Goal: Information Seeking & Learning: Learn about a topic

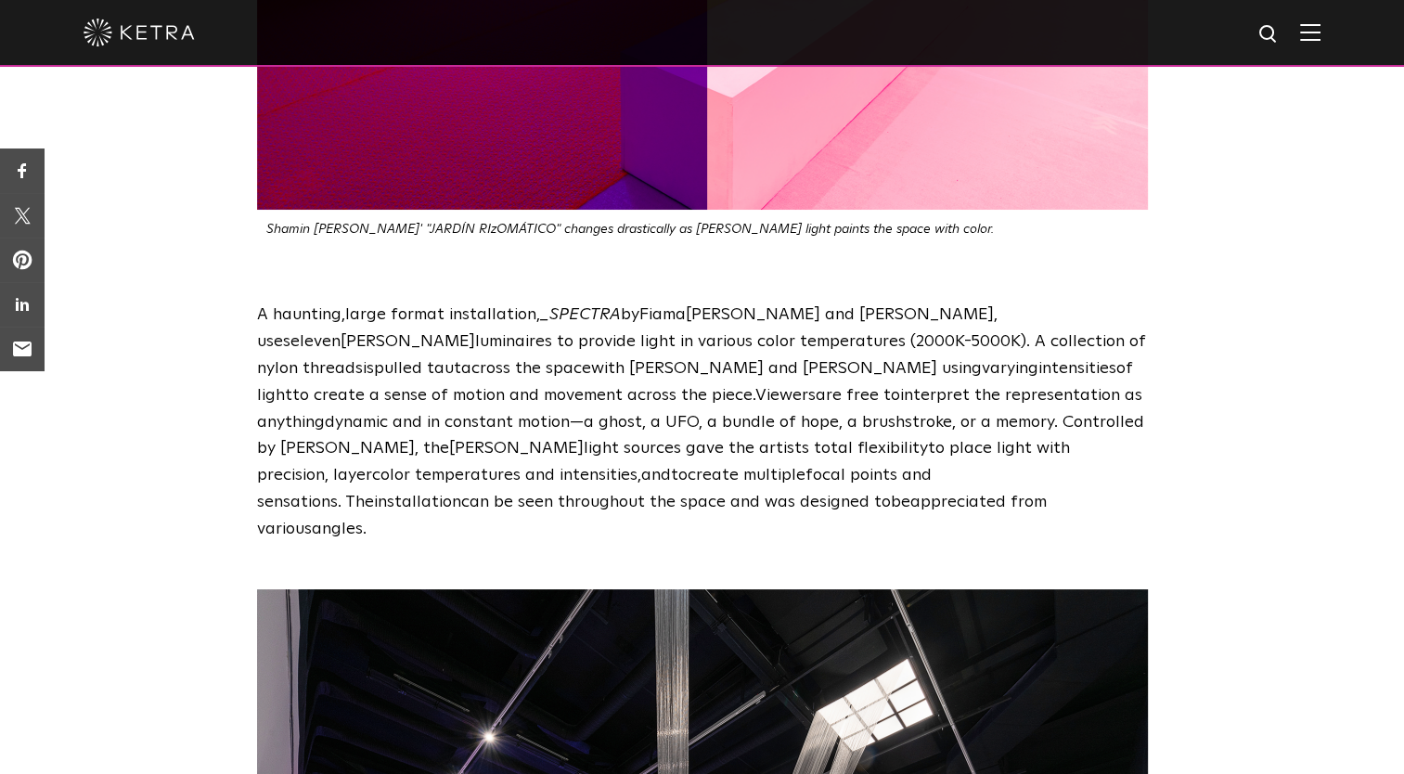
scroll to position [3748, 0]
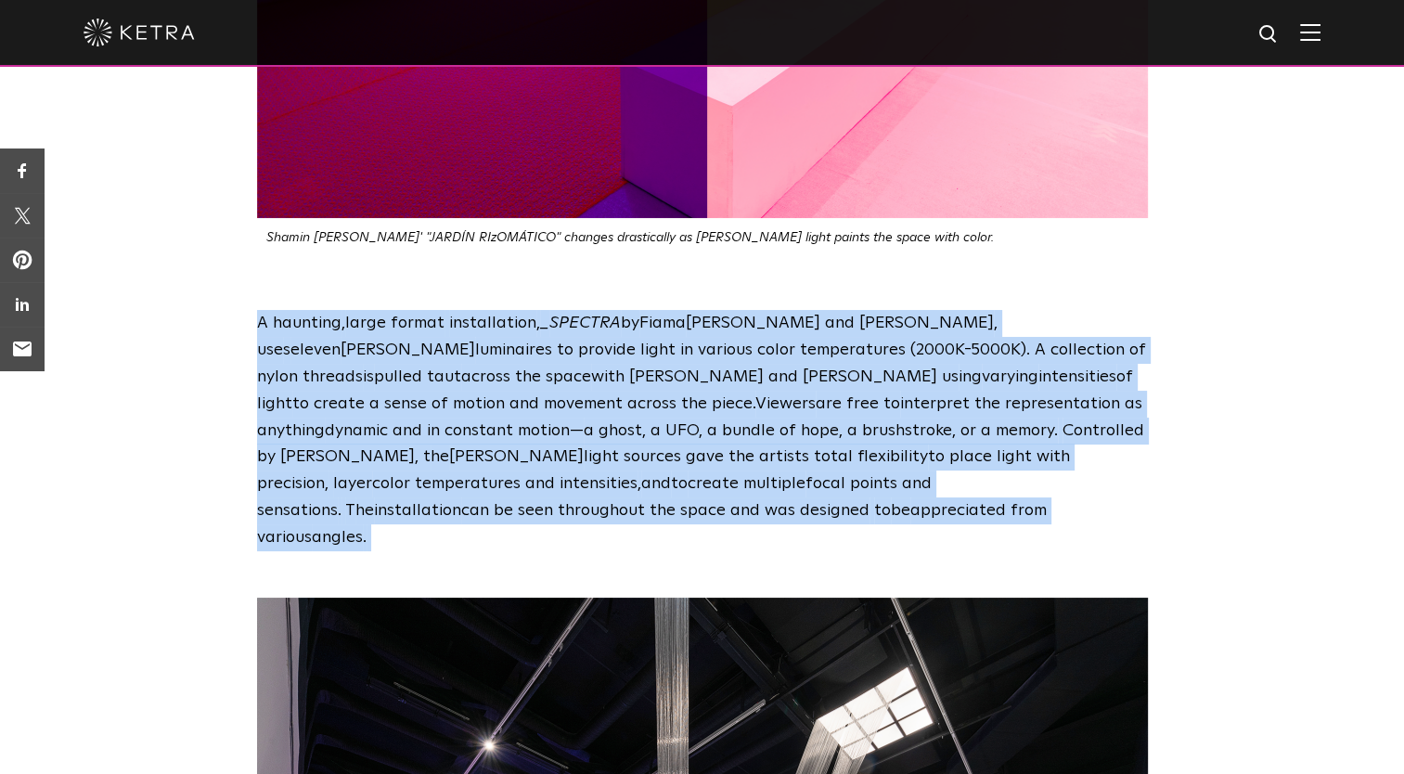
drag, startPoint x: 246, startPoint y: 241, endPoint x: 384, endPoint y: 444, distance: 245.0
click at [384, 444] on div "A haunting , large format installation , _ SPECTRA by [PERSON_NAME] and [PERSON…" at bounding box center [702, 430] width 928 height 240
copy p "A haunting , large format installation , _ SPECTRA by [PERSON_NAME] and [PERSON…"
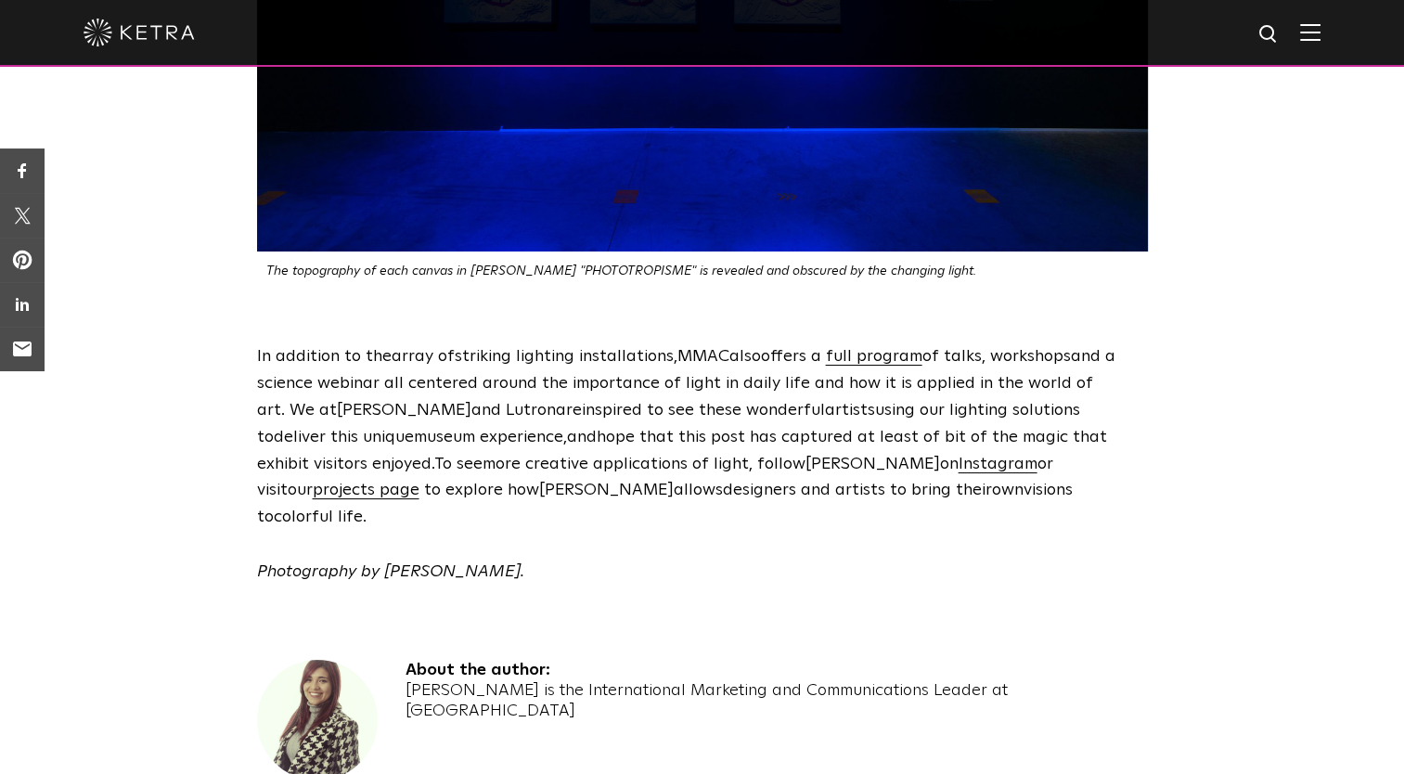
scroll to position [5644, 0]
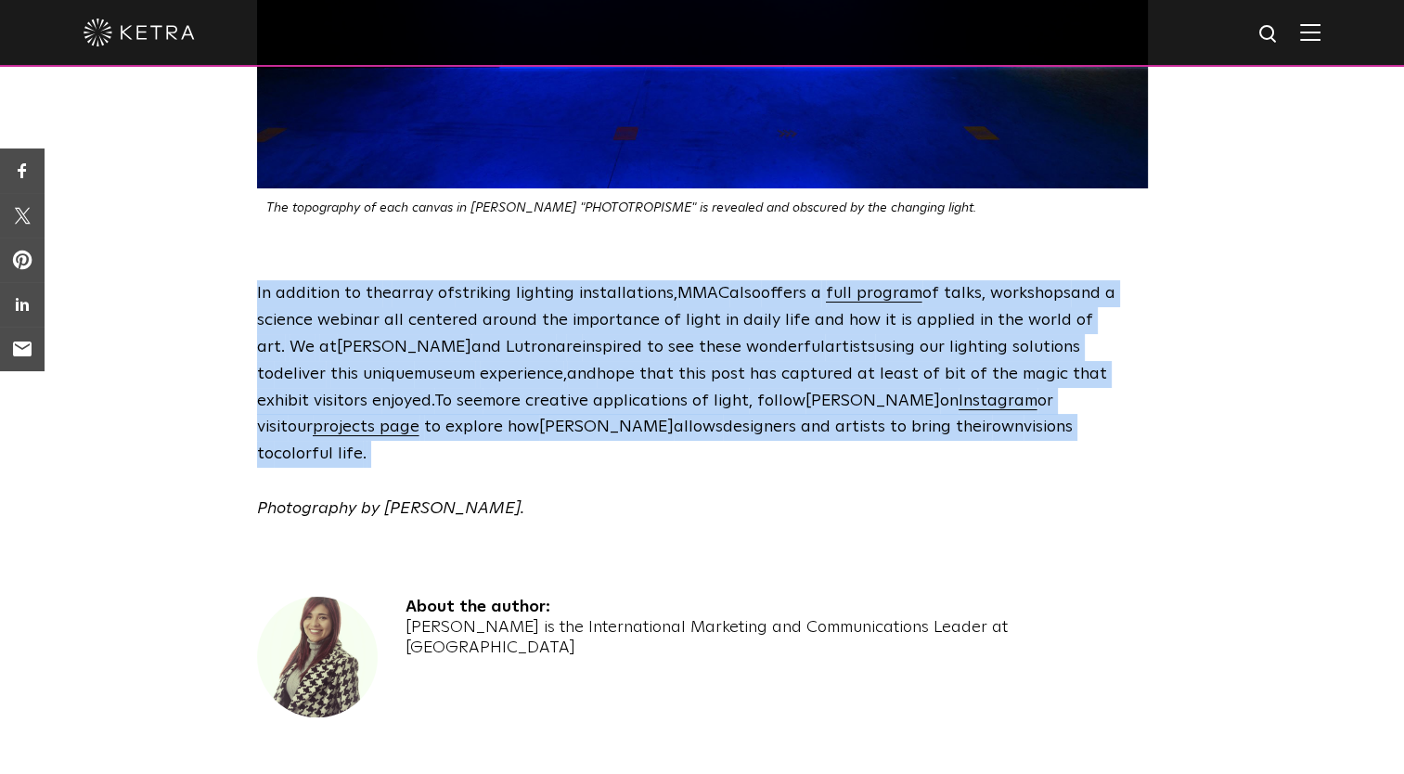
drag, startPoint x: 245, startPoint y: 185, endPoint x: 871, endPoint y: 325, distance: 641.8
click at [871, 325] on div "In addition to th e array of striking lighting installations, MMAC also offers …" at bounding box center [702, 400] width 928 height 241
copy p "In addition to th e array of striking lighting installations, MMAC also offers …"
click at [226, 280] on div "In addition to th e array of striking lighting installations, MMAC also offers …" at bounding box center [702, 400] width 1404 height 241
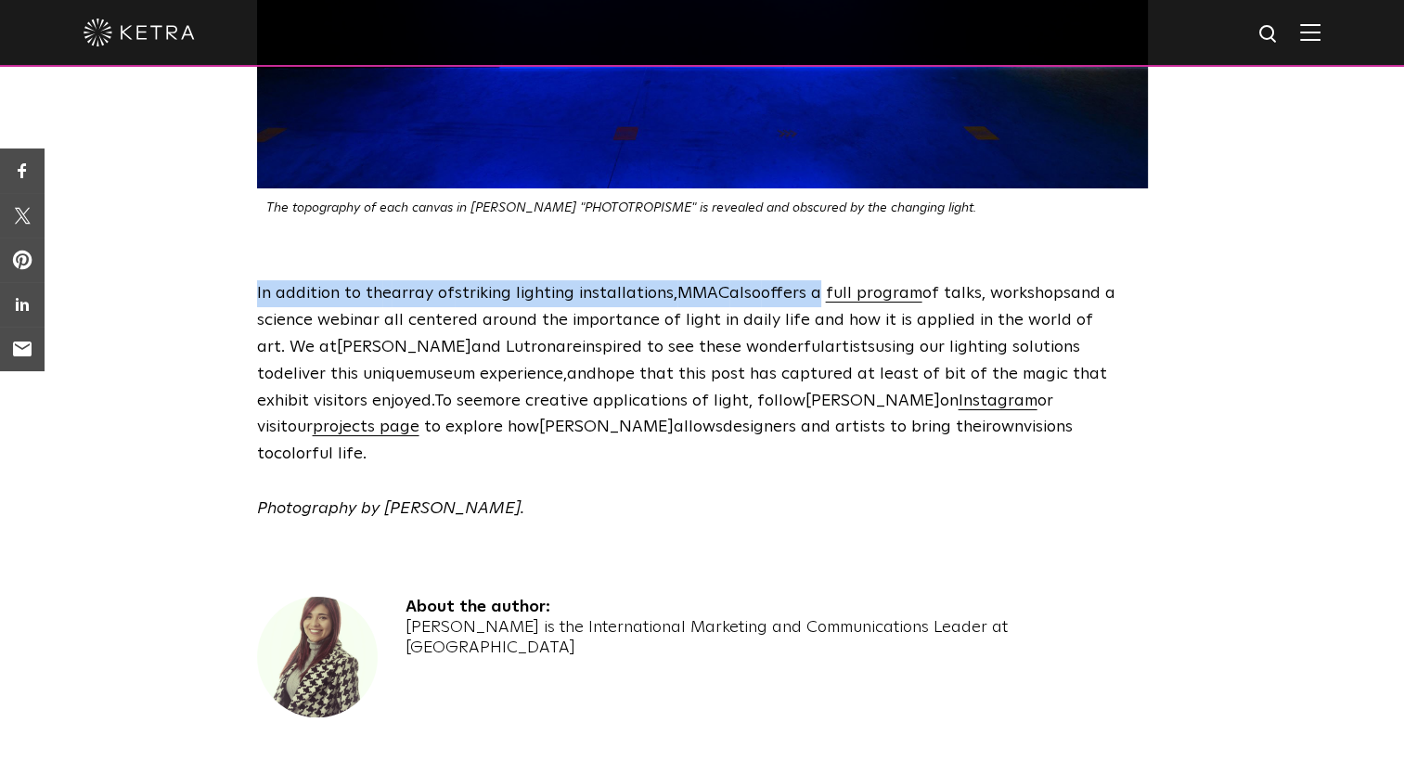
drag, startPoint x: 243, startPoint y: 187, endPoint x: 829, endPoint y: 195, distance: 585.6
click at [829, 280] on div "In addition to th e array of striking lighting installations, MMAC also offers …" at bounding box center [702, 400] width 928 height 241
copy span "In addition to th e array of striking lighting installations, MMAC also offers a"
drag, startPoint x: 844, startPoint y: 295, endPoint x: 921, endPoint y: 303, distance: 76.5
click at [921, 393] on span "or visit our" at bounding box center [655, 415] width 796 height 44
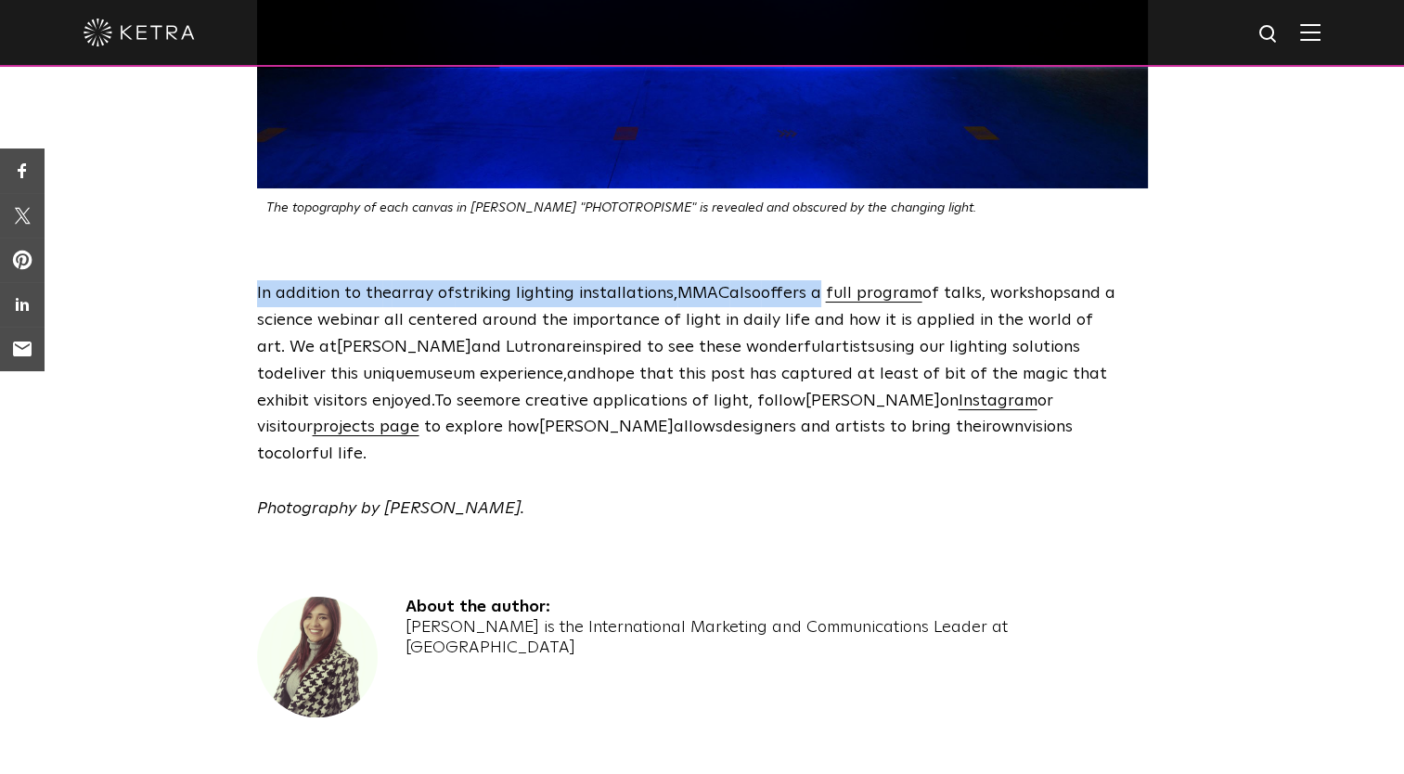
copy span "or visit our"
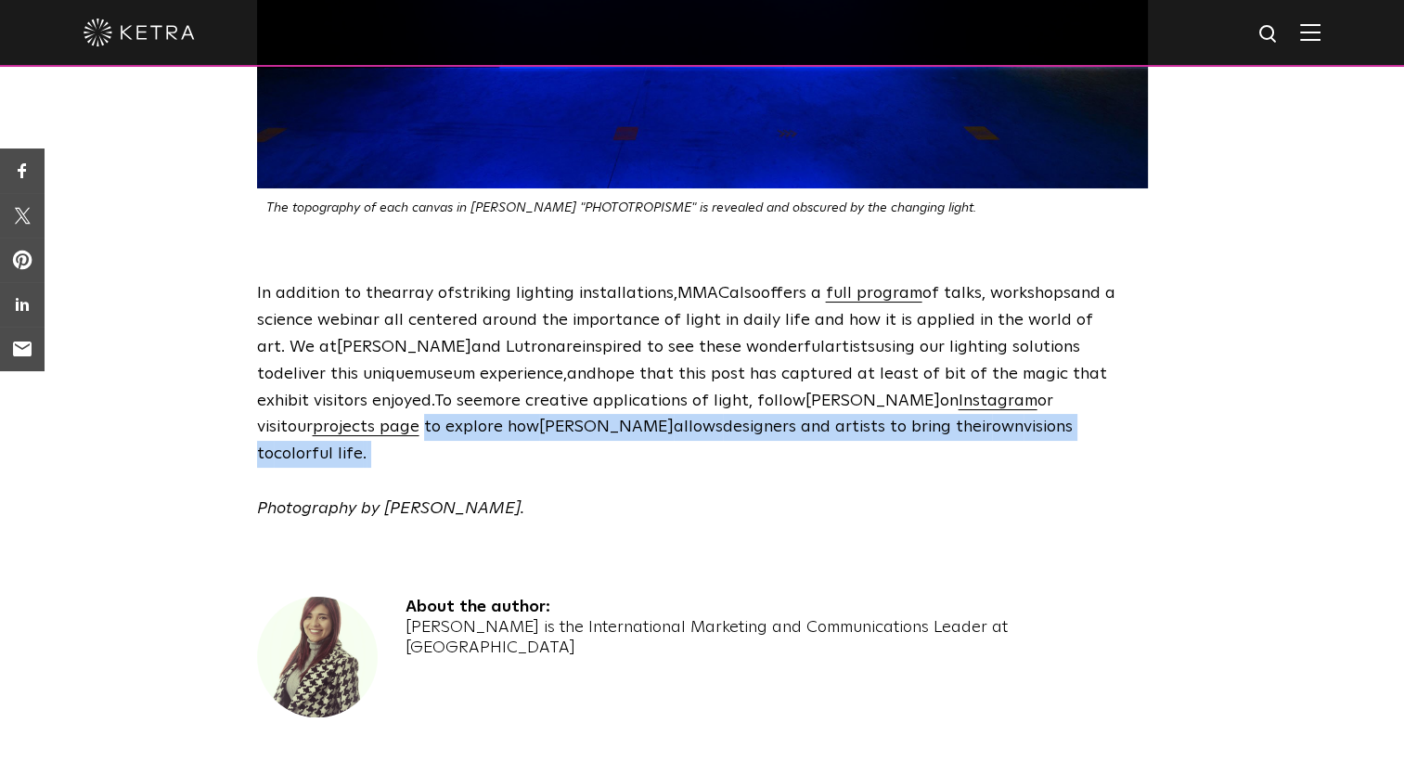
drag, startPoint x: 1036, startPoint y: 292, endPoint x: 1056, endPoint y: 328, distance: 41.6
click at [1056, 328] on p "In addition to th e array of striking lighting installations, MMAC also offers …" at bounding box center [702, 373] width 891 height 187
copy p "to explore how [PERSON_NAME] allows designers and artists to bring their own vi…"
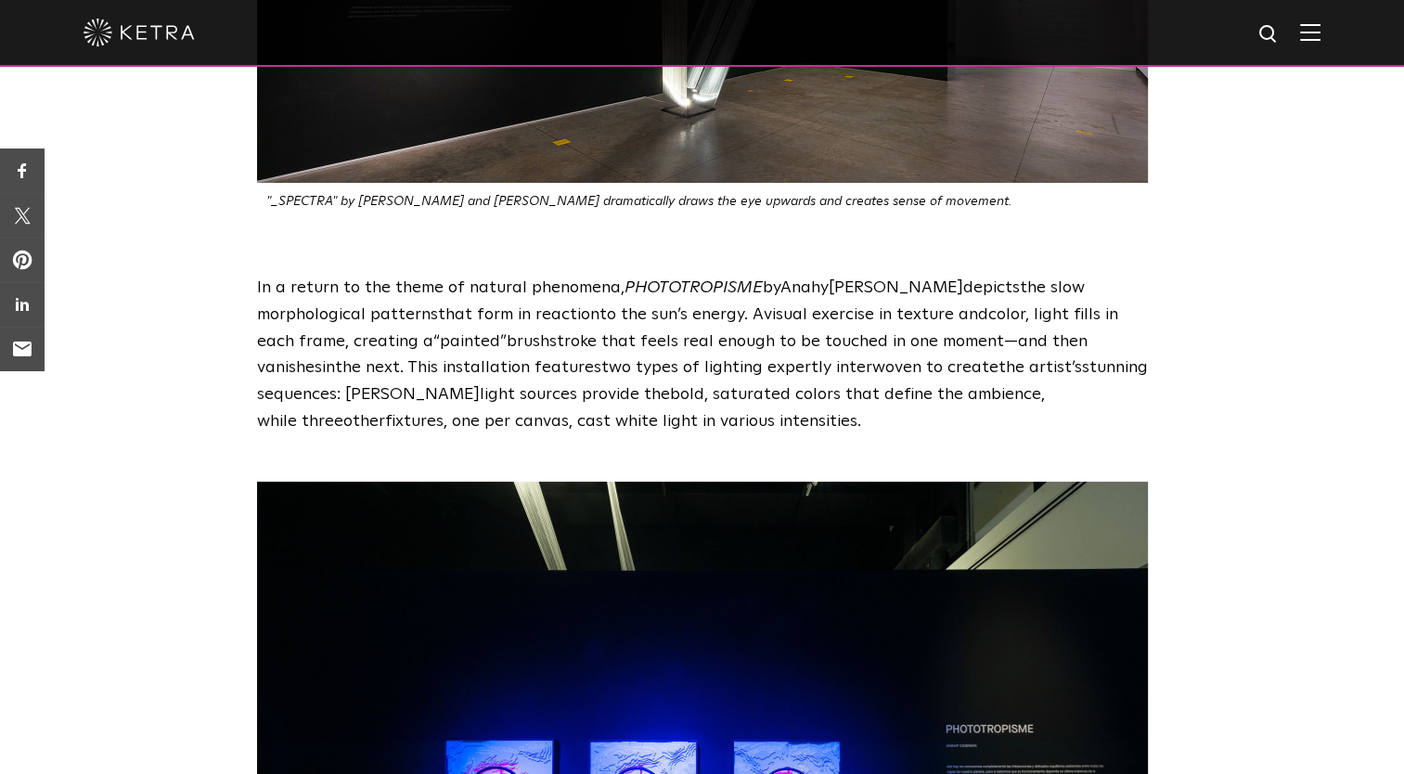
scroll to position [4741, 0]
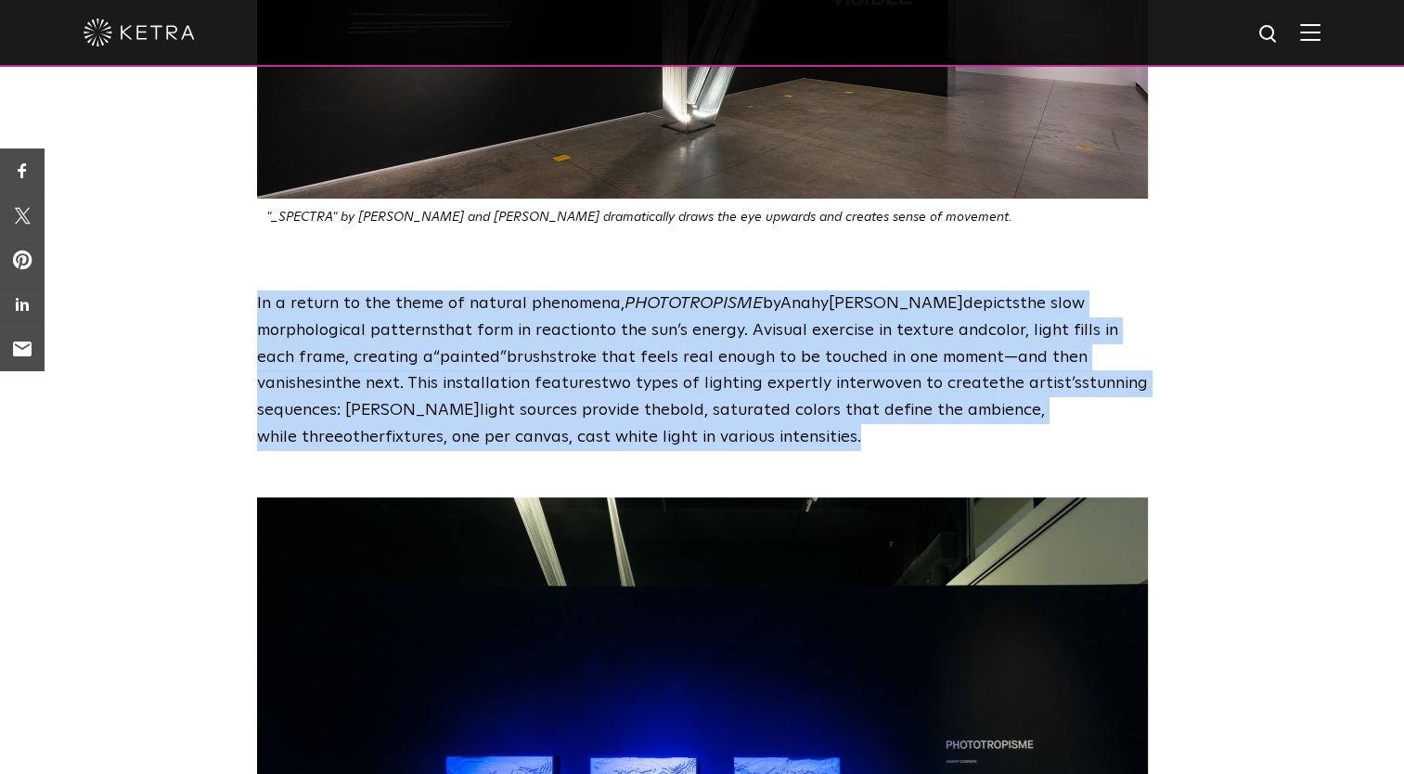
drag, startPoint x: 250, startPoint y: 191, endPoint x: 663, endPoint y: 337, distance: 437.9
click at [663, 337] on div "In a return to the theme of natural phenomena, PHOTOTROPISME by [PERSON_NAME] d…" at bounding box center [702, 370] width 928 height 161
copy span "In a return to the theme of natural phenomena, PHOTOTROPISME by [PERSON_NAME] d…"
